Goal: Navigation & Orientation: Go to known website

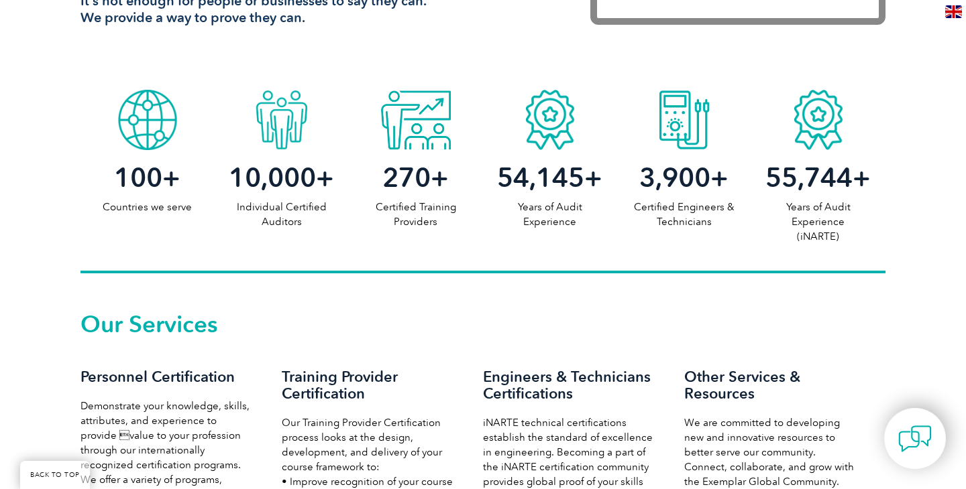
scroll to position [646, 0]
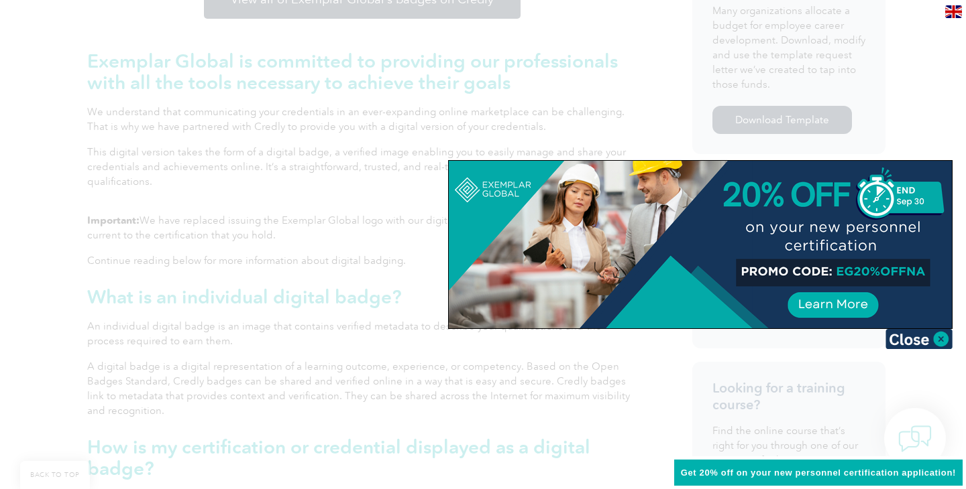
scroll to position [585, 0]
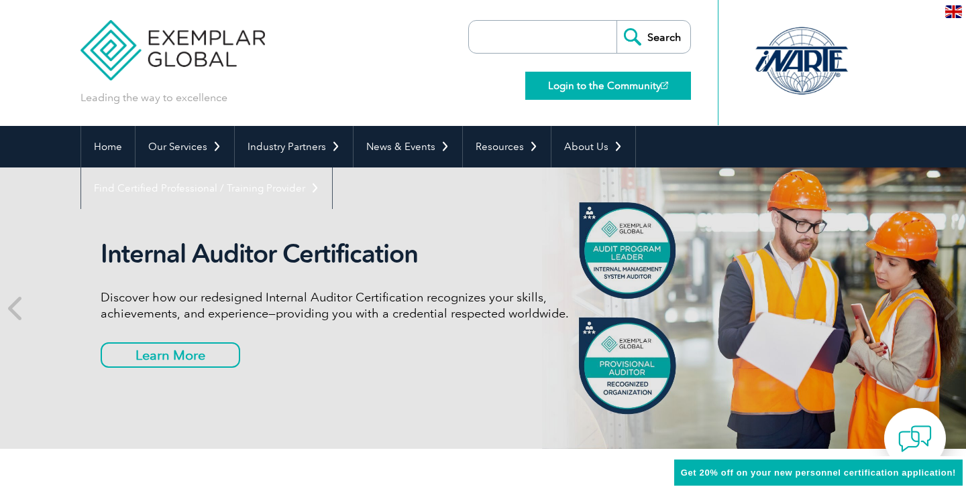
click at [608, 88] on link "Login to the Community" at bounding box center [608, 86] width 166 height 28
